Goal: Book appointment/travel/reservation

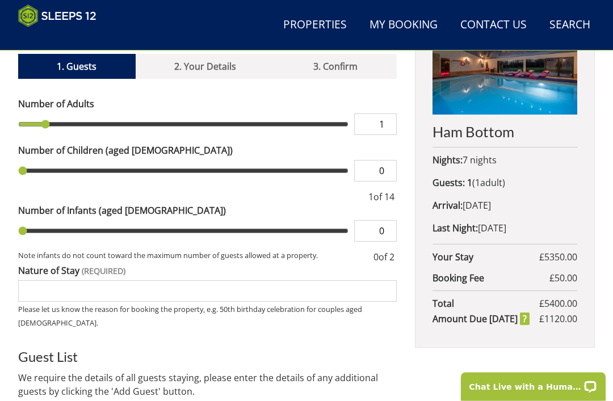
scroll to position [425, 0]
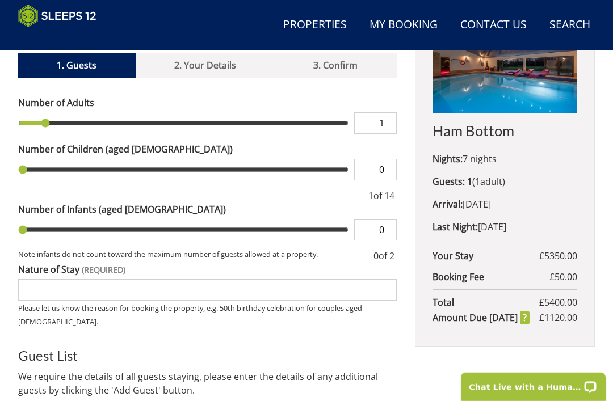
click at [268, 279] on input "Nature of Stay" at bounding box center [207, 290] width 378 height 22
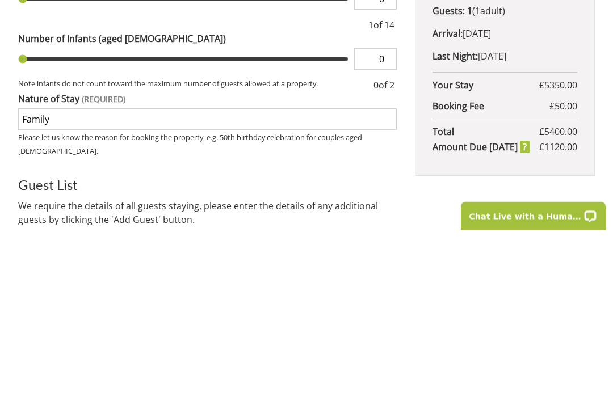
type input "Family."
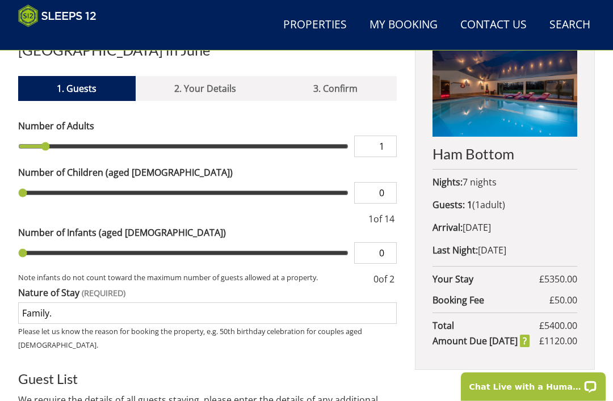
scroll to position [402, 0]
type input "2"
type input "3"
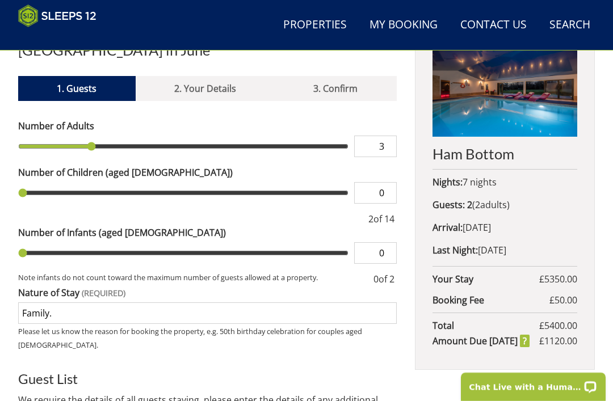
type input "4"
type input "5"
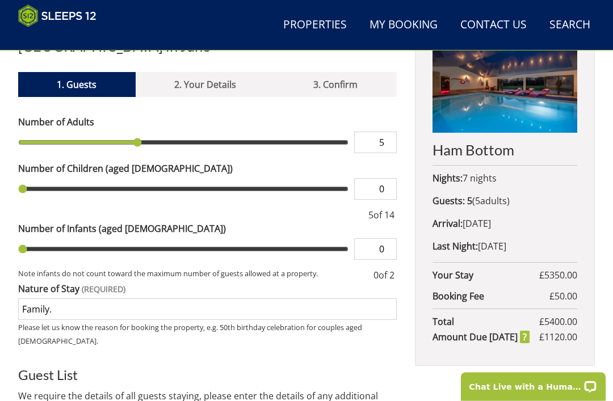
type input "4"
type input "3"
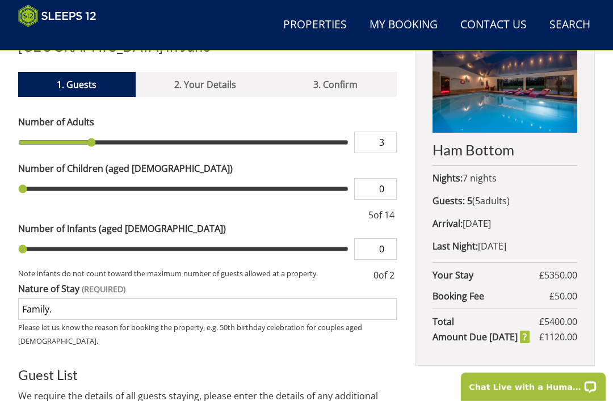
type input "2"
type input "1"
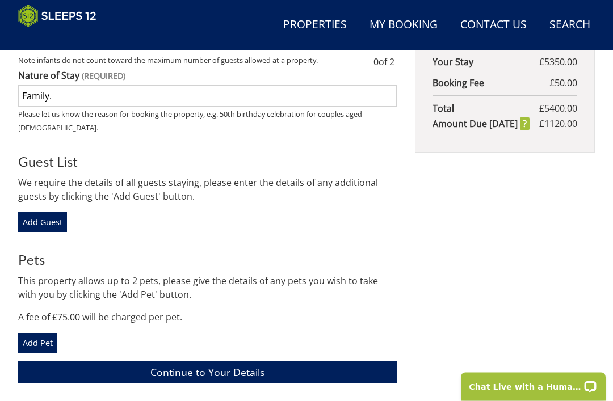
scroll to position [619, 0]
click at [255, 361] on link "Continue to Your Details" at bounding box center [207, 372] width 378 height 22
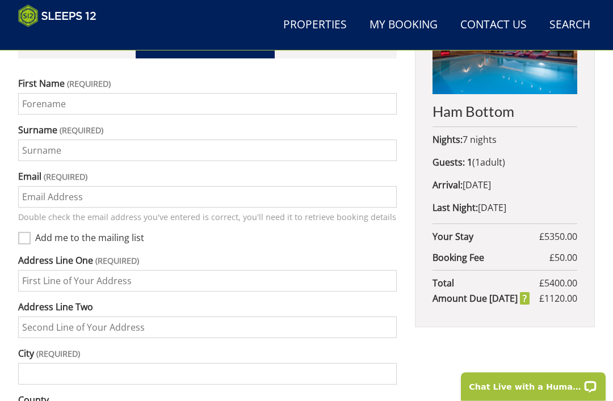
scroll to position [445, 0]
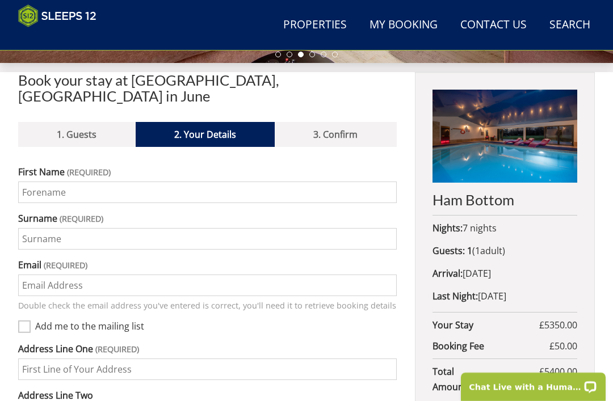
scroll to position [352, 0]
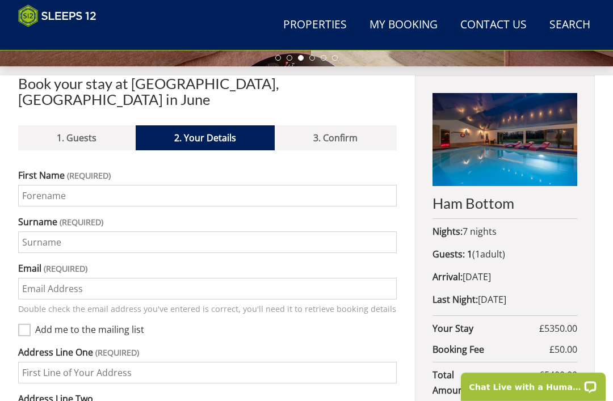
click at [76, 125] on link "1. Guests" at bounding box center [76, 137] width 117 height 25
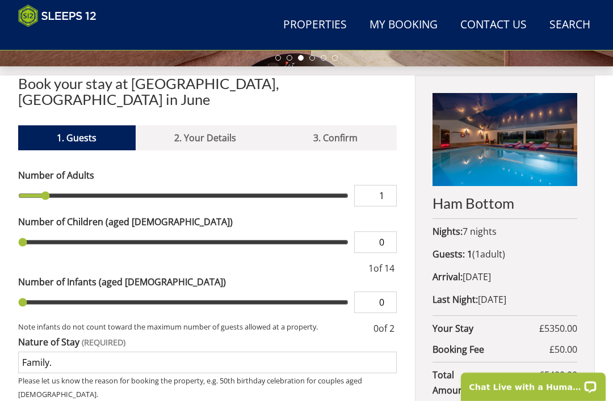
scroll to position [428, 0]
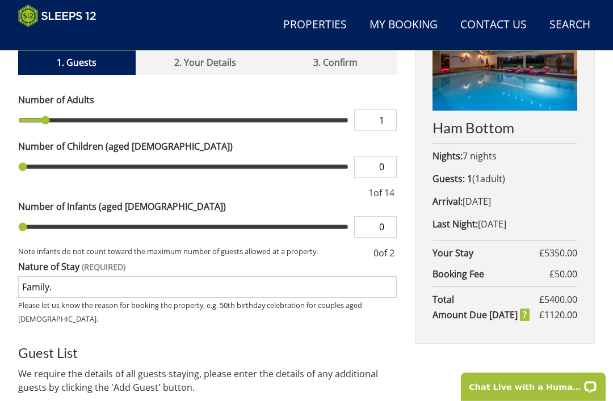
type input "2"
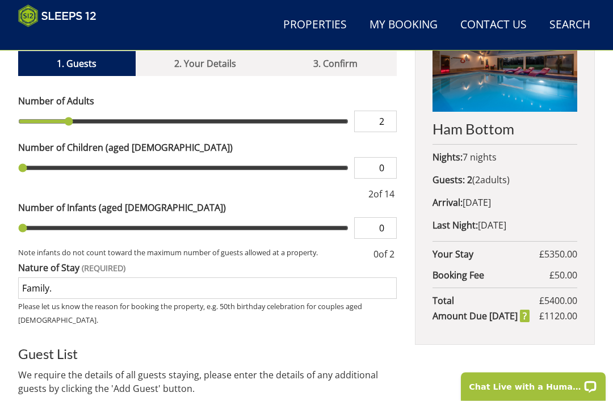
type input "3"
type input "4"
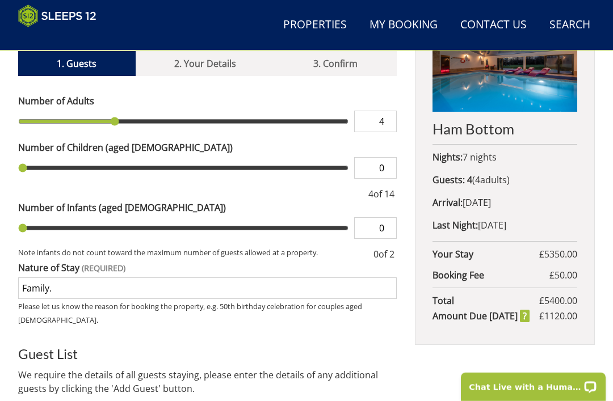
type input "5"
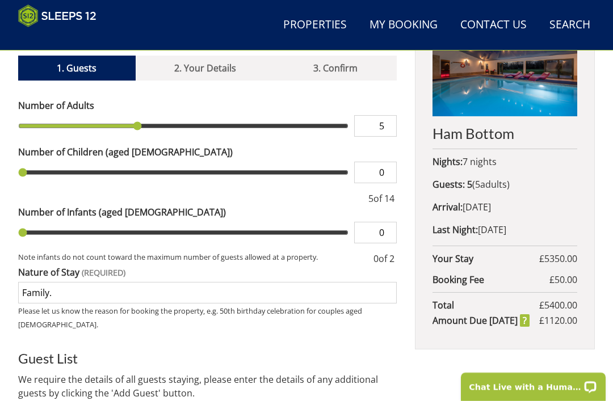
scroll to position [419, 0]
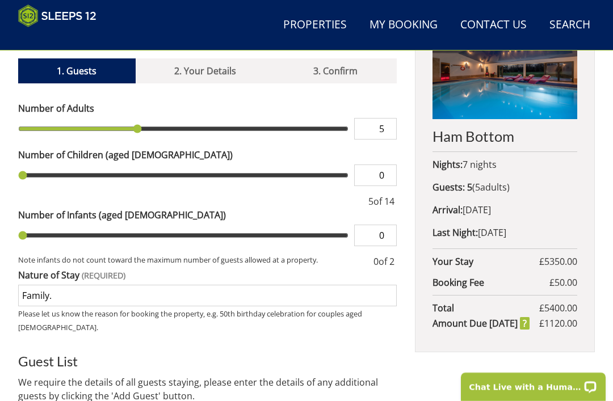
type input "6"
type input "7"
type input "8"
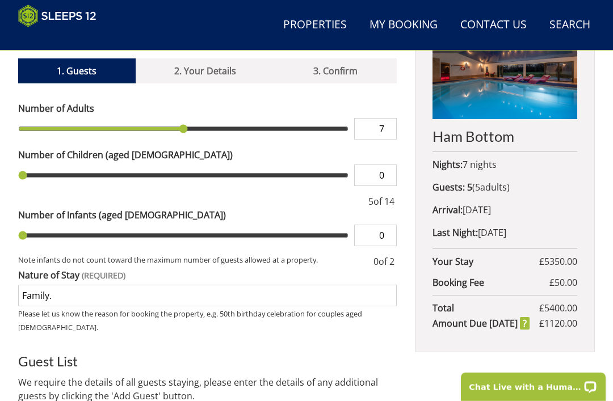
type input "8"
type input "9"
type input "10"
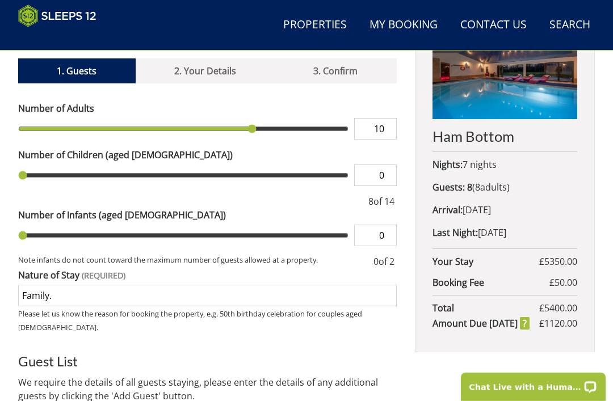
type input "11"
type input "12"
type input "13"
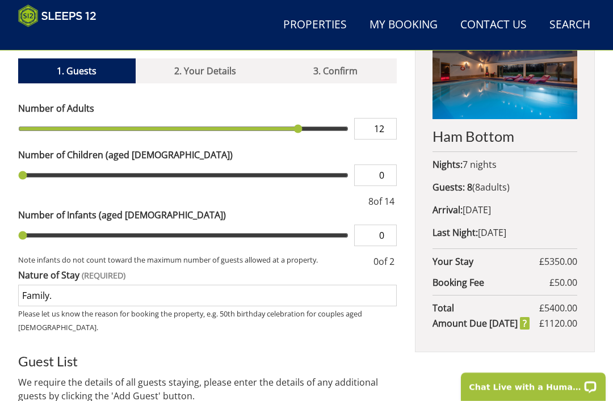
type input "13"
type input "14"
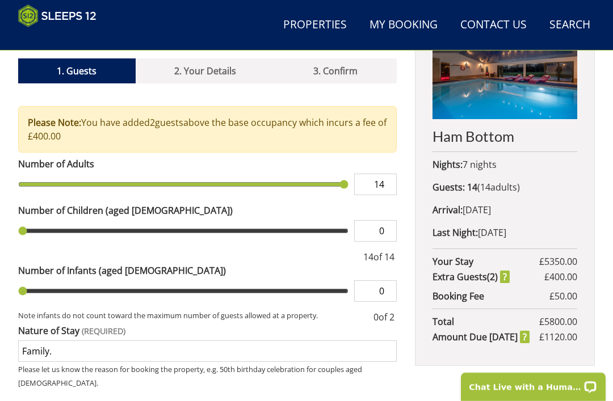
scroll to position [416, 0]
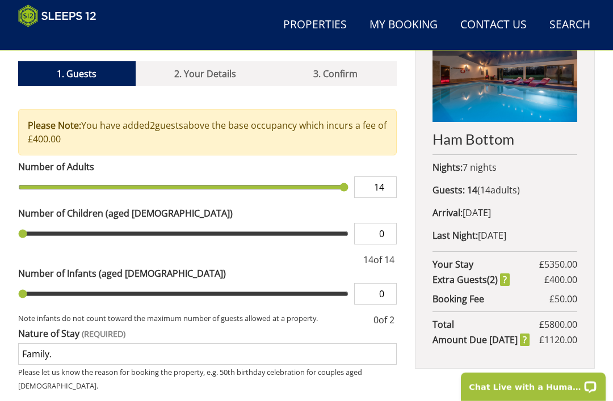
type input "13"
type input "12"
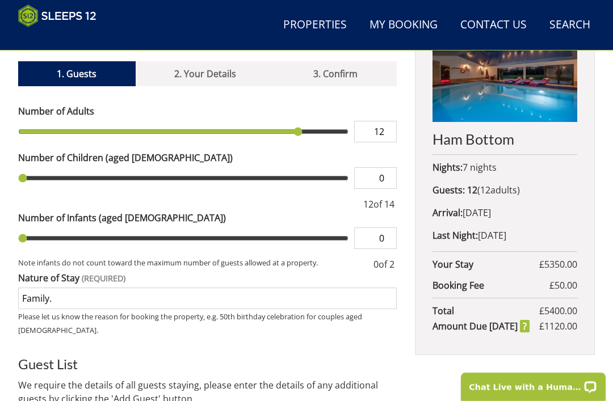
type input "11"
type input "10"
type input "9"
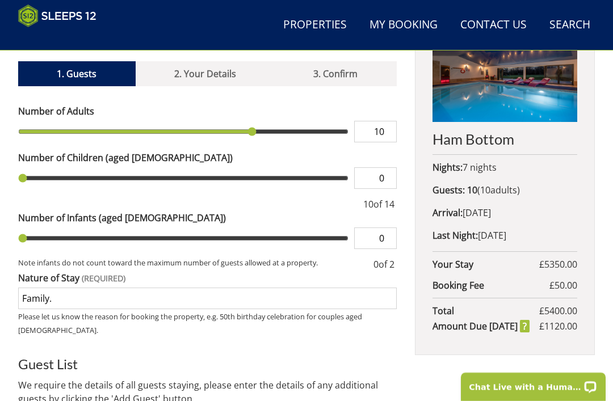
type input "9"
type input "8"
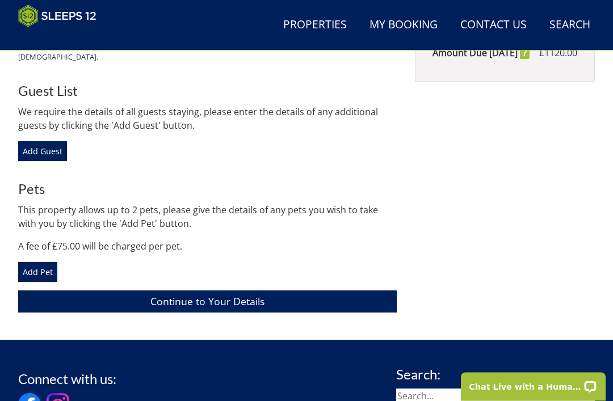
scroll to position [690, 0]
click at [262, 290] on link "Continue to Your Details" at bounding box center [207, 301] width 378 height 22
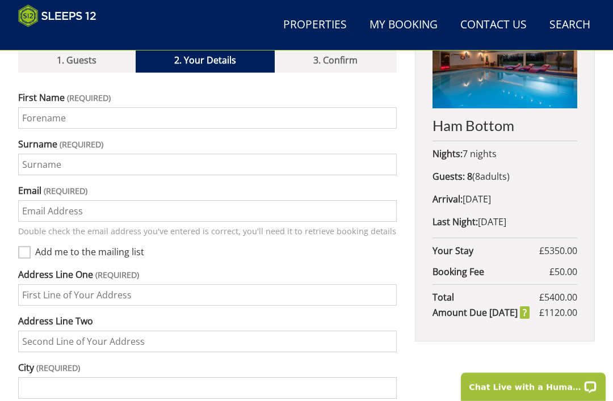
scroll to position [431, 0]
click at [99, 107] on input "First Name" at bounding box center [207, 118] width 378 height 22
type input "[PERSON_NAME]"
click at [54, 155] on input "Surname" at bounding box center [207, 165] width 378 height 22
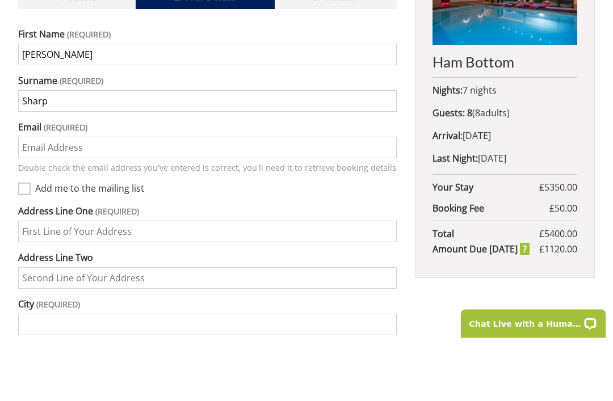
type input "Sharp"
click at [34, 200] on input "Email" at bounding box center [207, 211] width 378 height 22
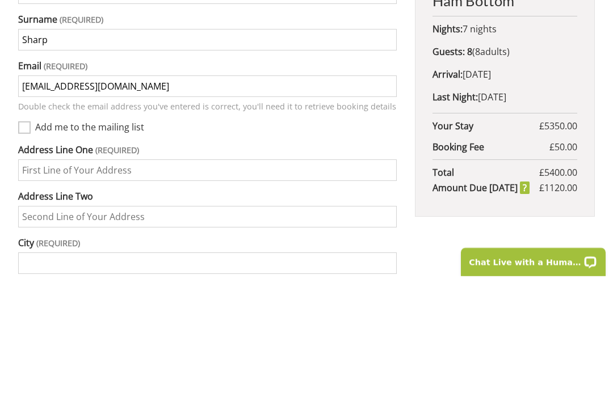
type input "[EMAIL_ADDRESS][DOMAIN_NAME]"
click at [35, 284] on input "Address Line One" at bounding box center [207, 295] width 378 height 22
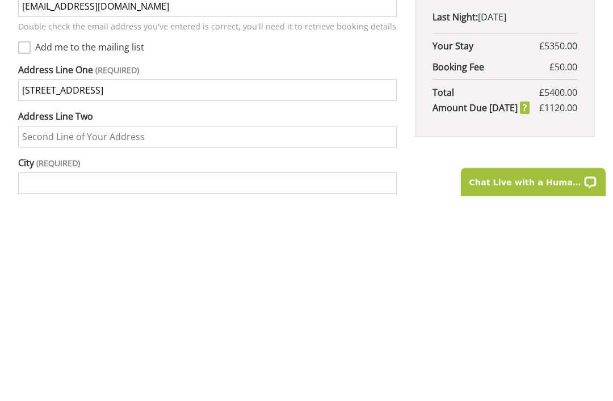
type input "[STREET_ADDRESS]"
click at [248, 377] on input "City" at bounding box center [207, 388] width 378 height 22
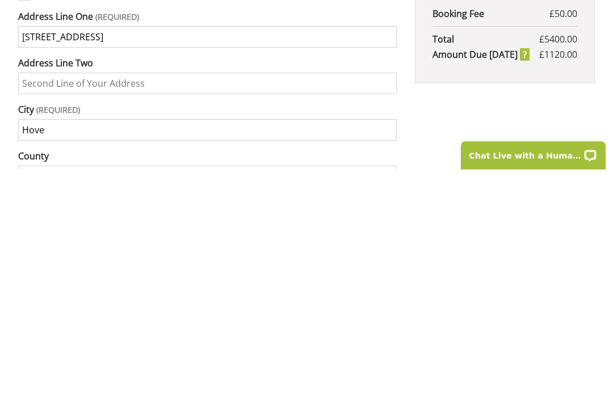
scroll to position [459, 0]
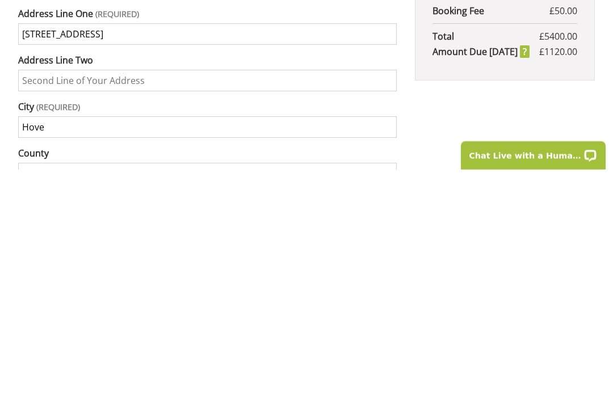
type input "Hove"
click at [36, 394] on input "County" at bounding box center [207, 405] width 378 height 22
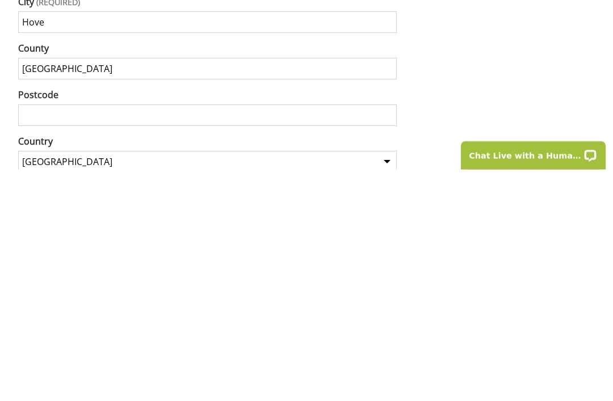
scroll to position [572, 0]
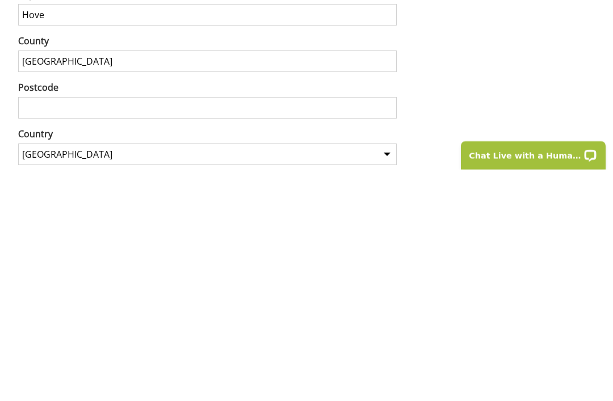
type input "[GEOGRAPHIC_DATA]"
click at [135, 328] on input "Postcode" at bounding box center [207, 339] width 378 height 22
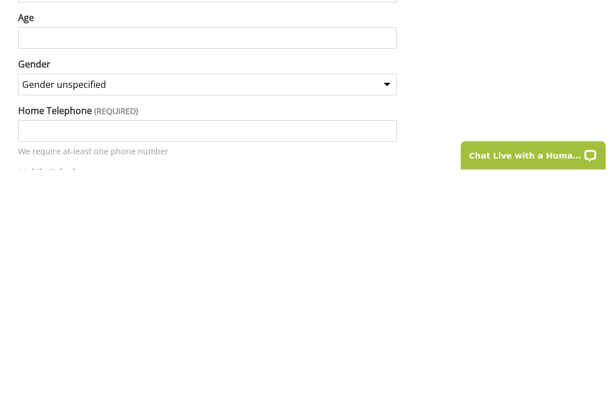
scroll to position [745, 0]
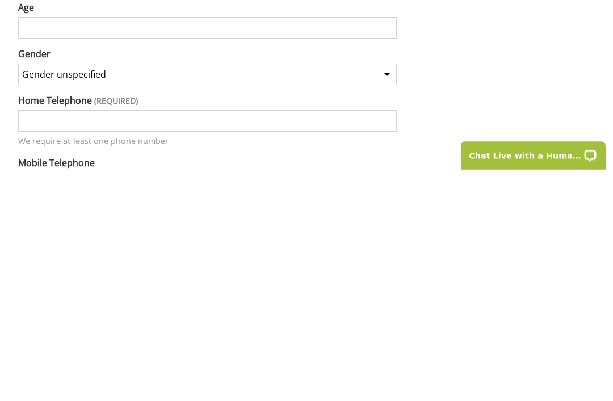
type input "Bn3 8gs"
click at [381, 295] on select "Gender unspecified Gender [DEMOGRAPHIC_DATA] Gender [DEMOGRAPHIC_DATA]" at bounding box center [207, 306] width 378 height 22
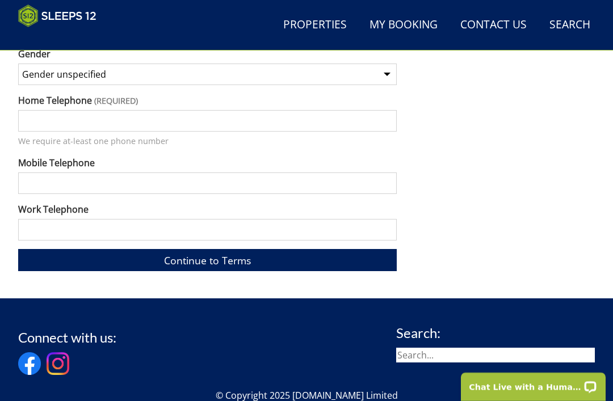
click at [188, 110] on input "Home Telephone" at bounding box center [207, 121] width 378 height 22
type input "01273 273133"
click at [28, 172] on input "Mobile Telephone" at bounding box center [207, 183] width 378 height 22
type input "07796933766"
click at [229, 249] on link "Continue to Terms" at bounding box center [207, 260] width 378 height 22
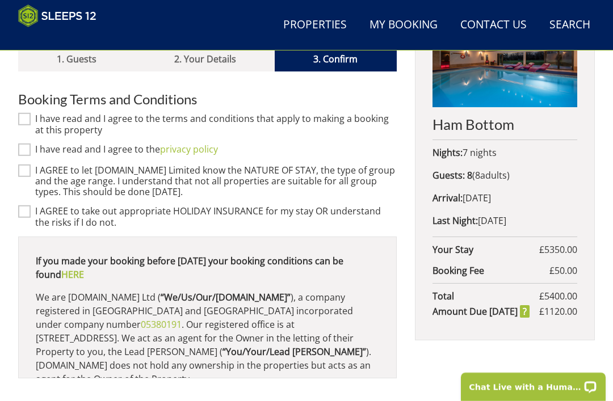
scroll to position [432, 0]
click at [27, 112] on input "I have read and I agree to the terms and conditions that apply to making a book…" at bounding box center [24, 118] width 12 height 12
checkbox input "true"
click at [23, 143] on input "I have read and I agree to the privacy policy" at bounding box center [24, 149] width 12 height 12
checkbox input "true"
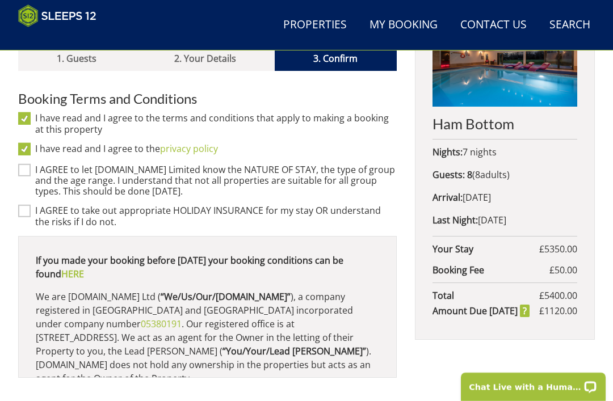
click at [24, 164] on input "I AGREE to let [DOMAIN_NAME] Limited know the NATURE OF STAY, the type of group…" at bounding box center [24, 170] width 12 height 12
checkbox input "true"
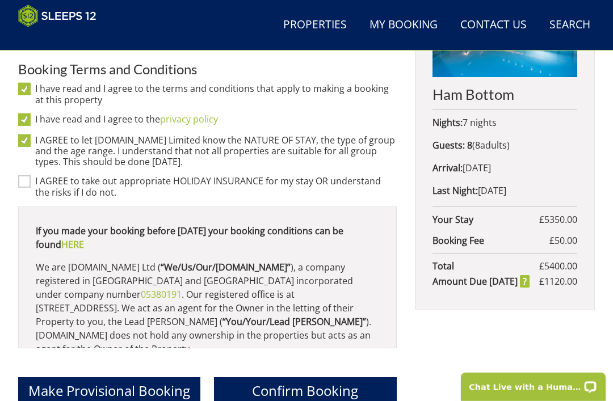
scroll to position [466, 0]
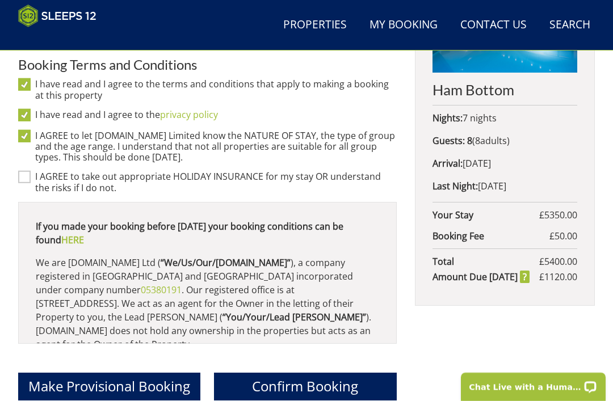
click at [25, 171] on input "I AGREE to take out appropriate HOLIDAY INSURANCE for my stay OR understand the…" at bounding box center [24, 177] width 12 height 12
checkbox input "true"
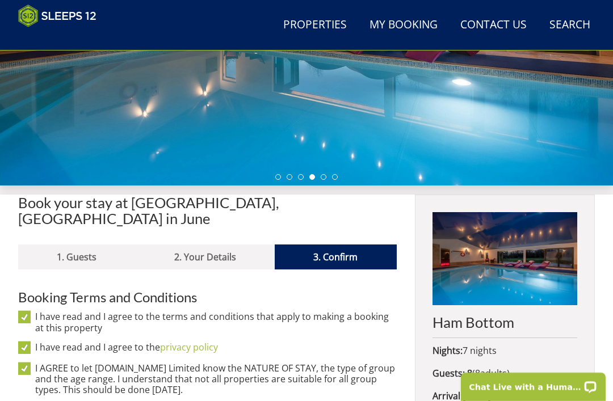
scroll to position [231, 0]
